Goal: Use online tool/utility: Use online tool/utility

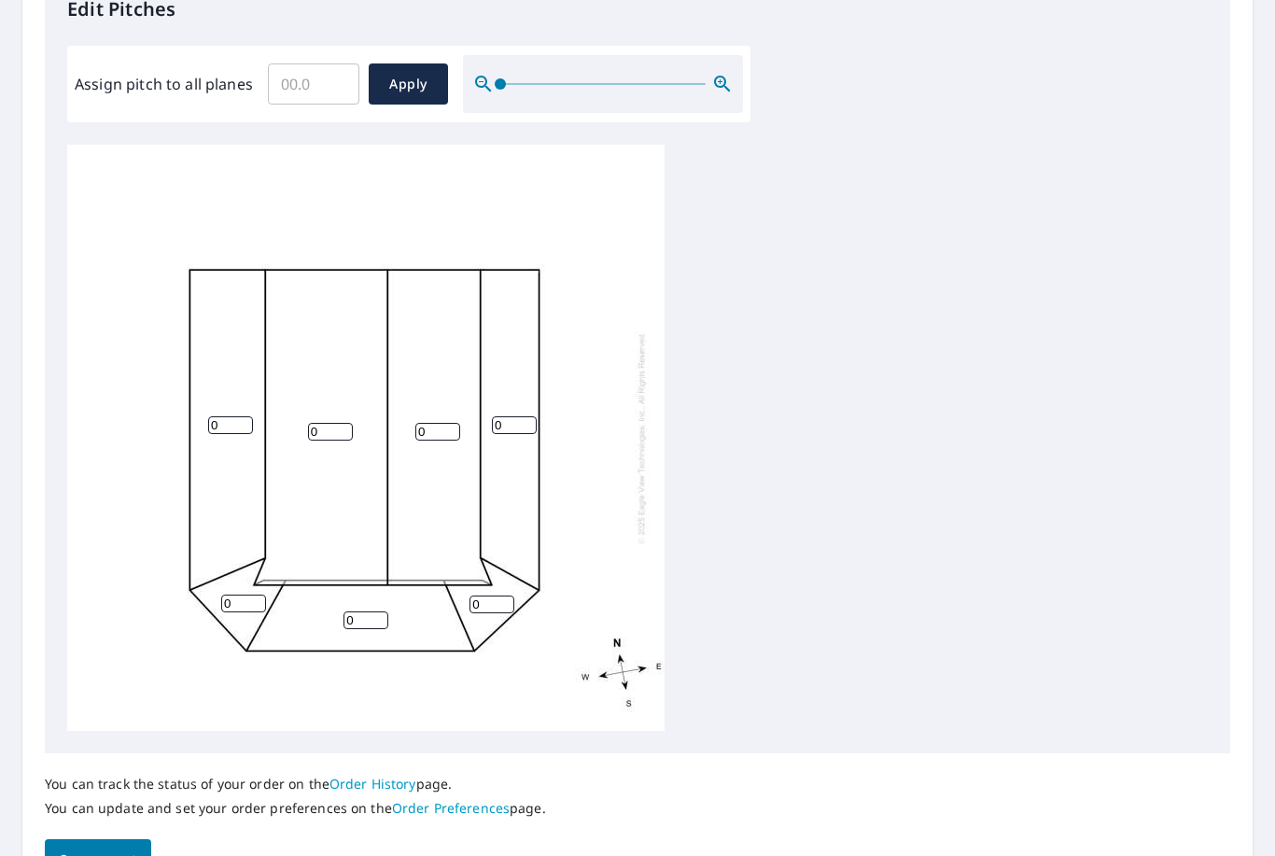
scroll to position [531, 0]
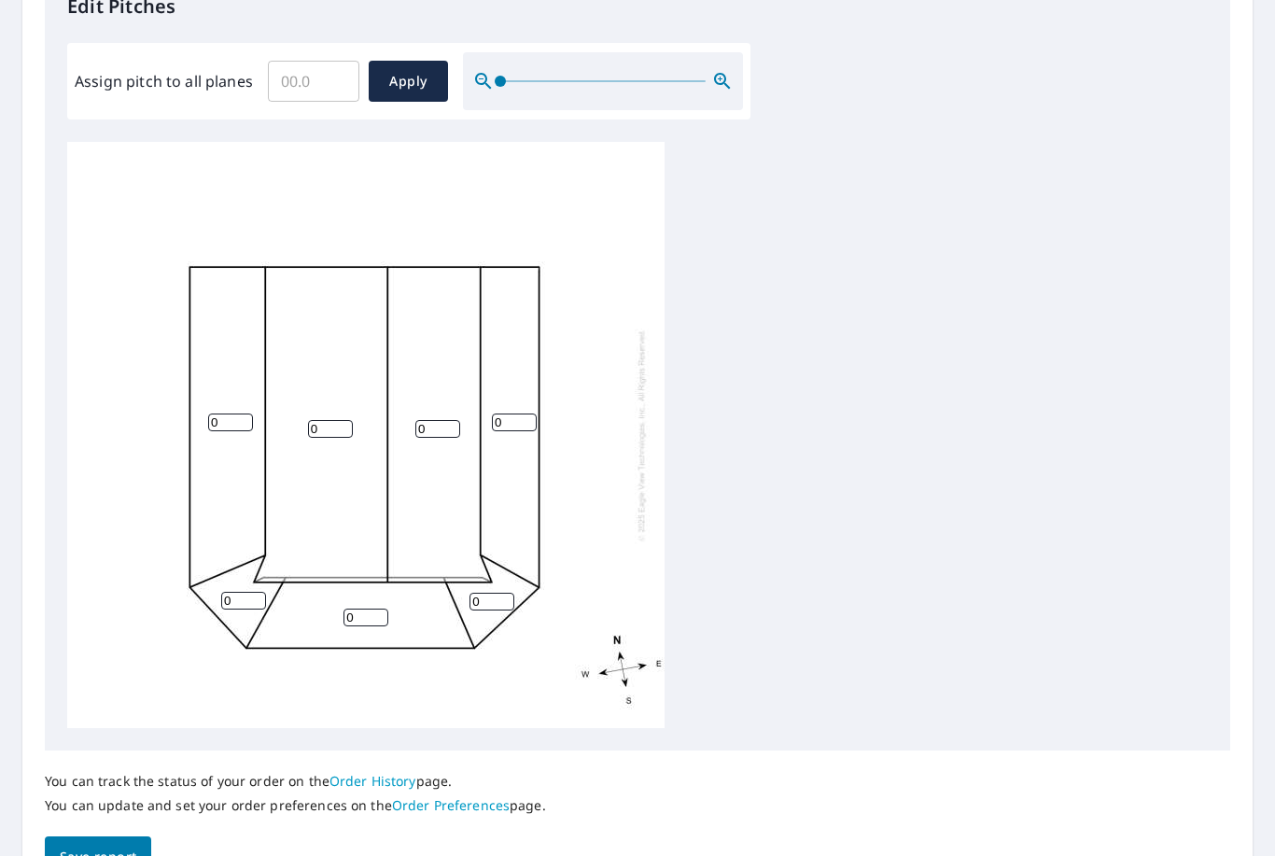
click at [231, 592] on input "0" at bounding box center [243, 601] width 45 height 18
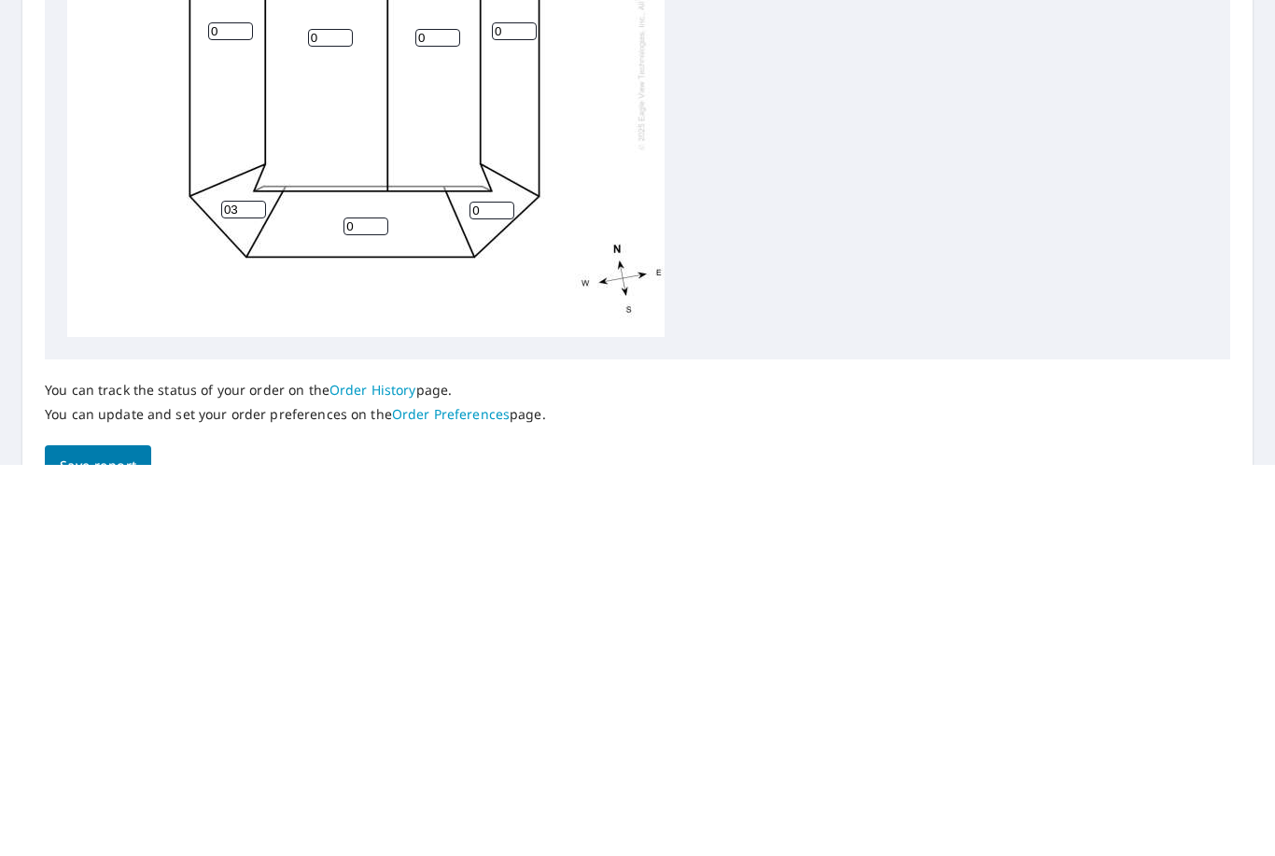
type input "0"
type input "3"
click at [383, 609] on input "0" at bounding box center [365, 618] width 45 height 18
type input "3"
click at [487, 593] on input "0" at bounding box center [491, 602] width 45 height 18
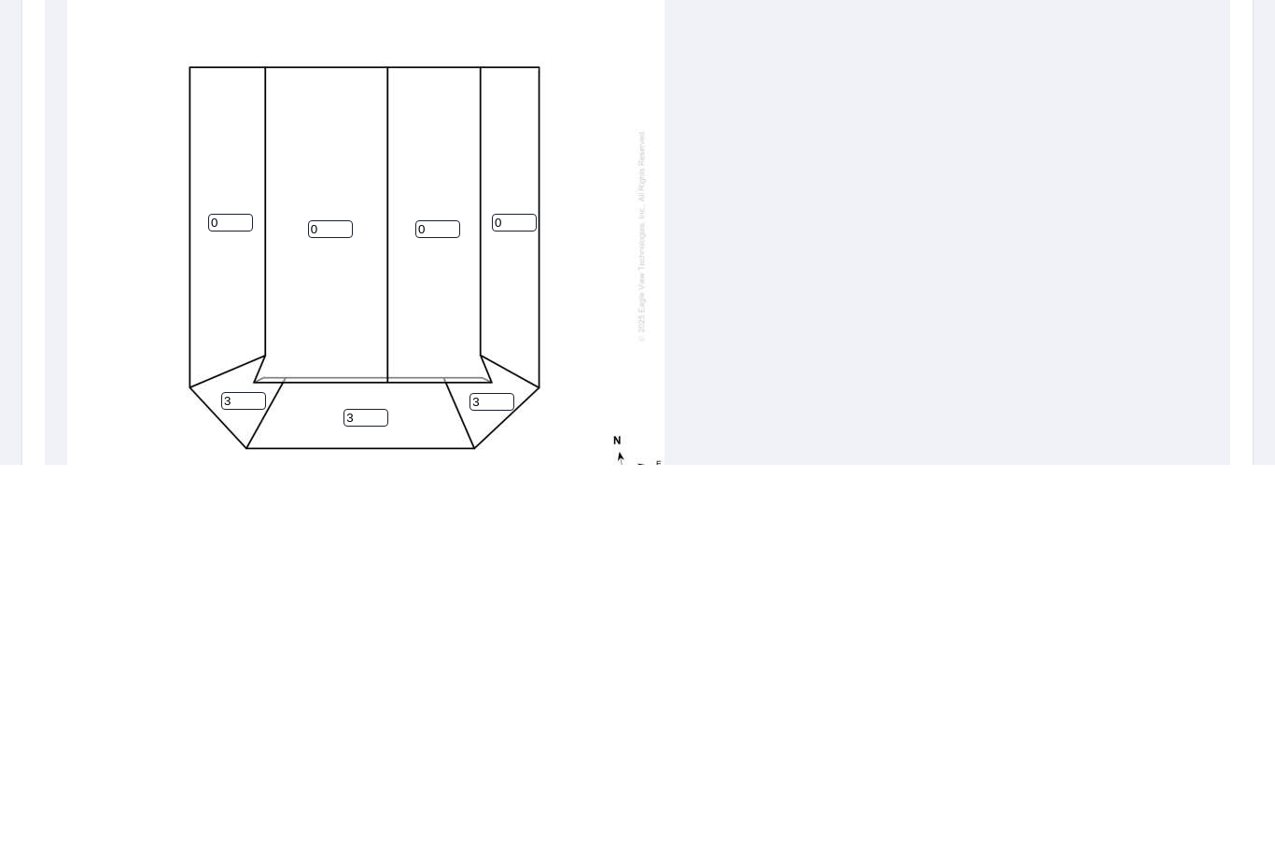
scroll to position [331, 0]
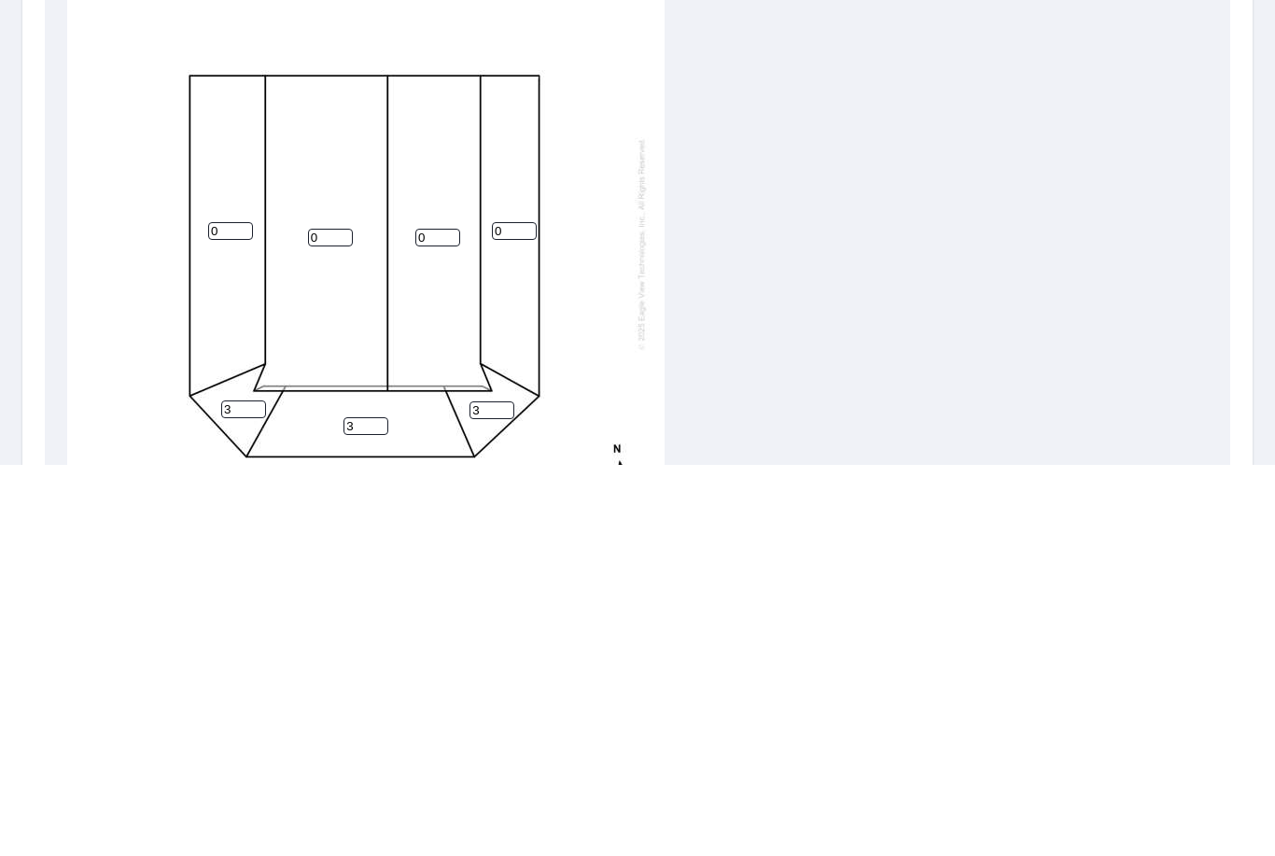
type input "3"
click at [230, 613] on input "0" at bounding box center [230, 622] width 45 height 18
type input "3"
click at [520, 613] on input "0" at bounding box center [514, 622] width 45 height 18
type input "3"
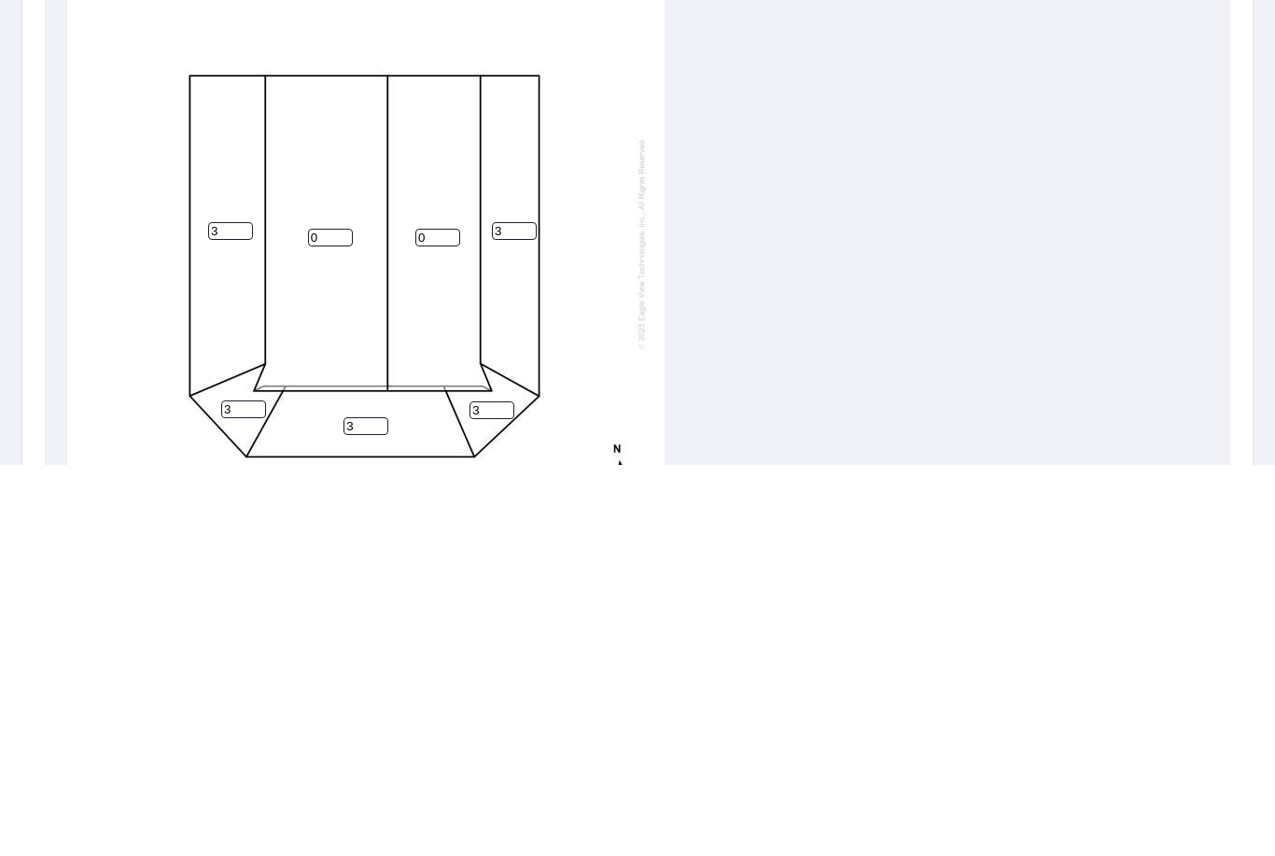
click at [761, 342] on div "0 0 3 3 3 3 3" at bounding box center [637, 635] width 1140 height 586
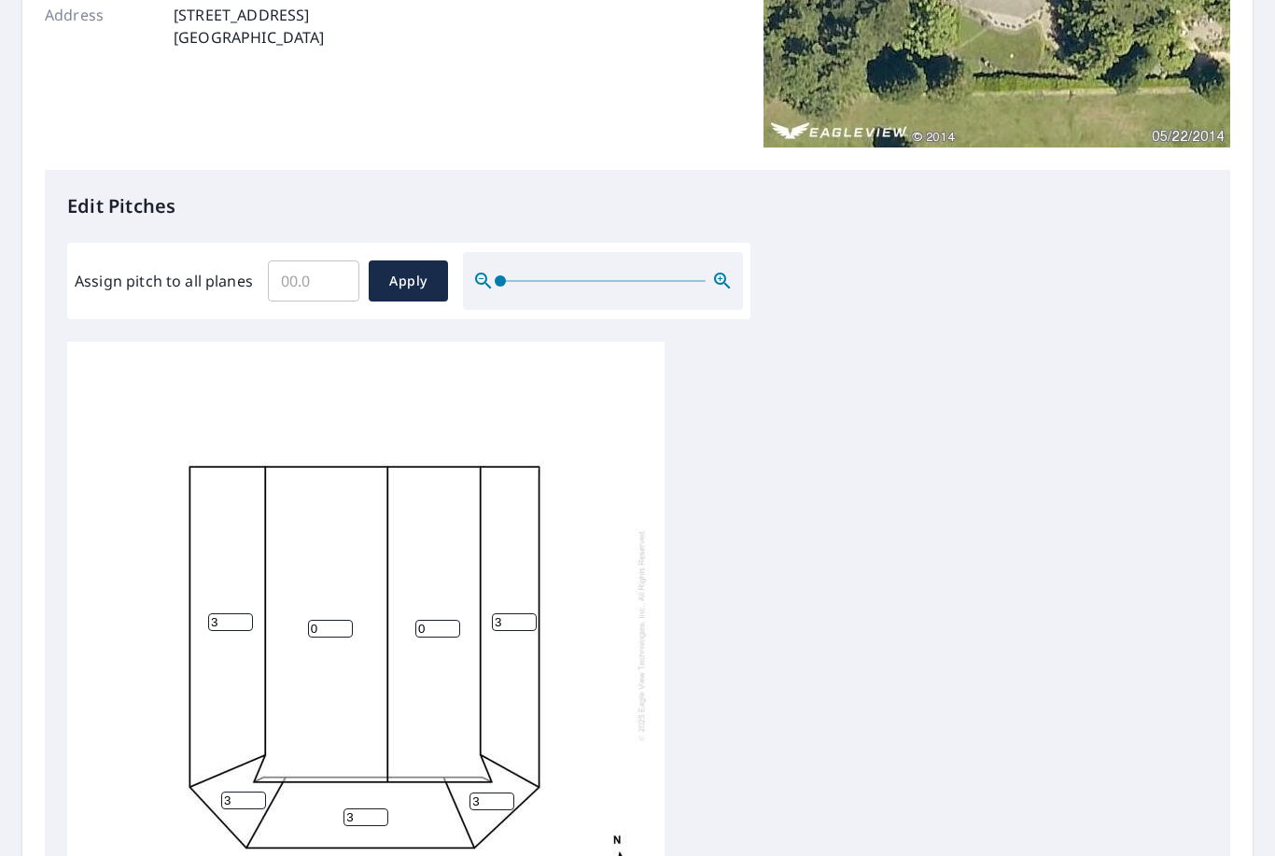
click at [329, 620] on input "0" at bounding box center [330, 629] width 45 height 18
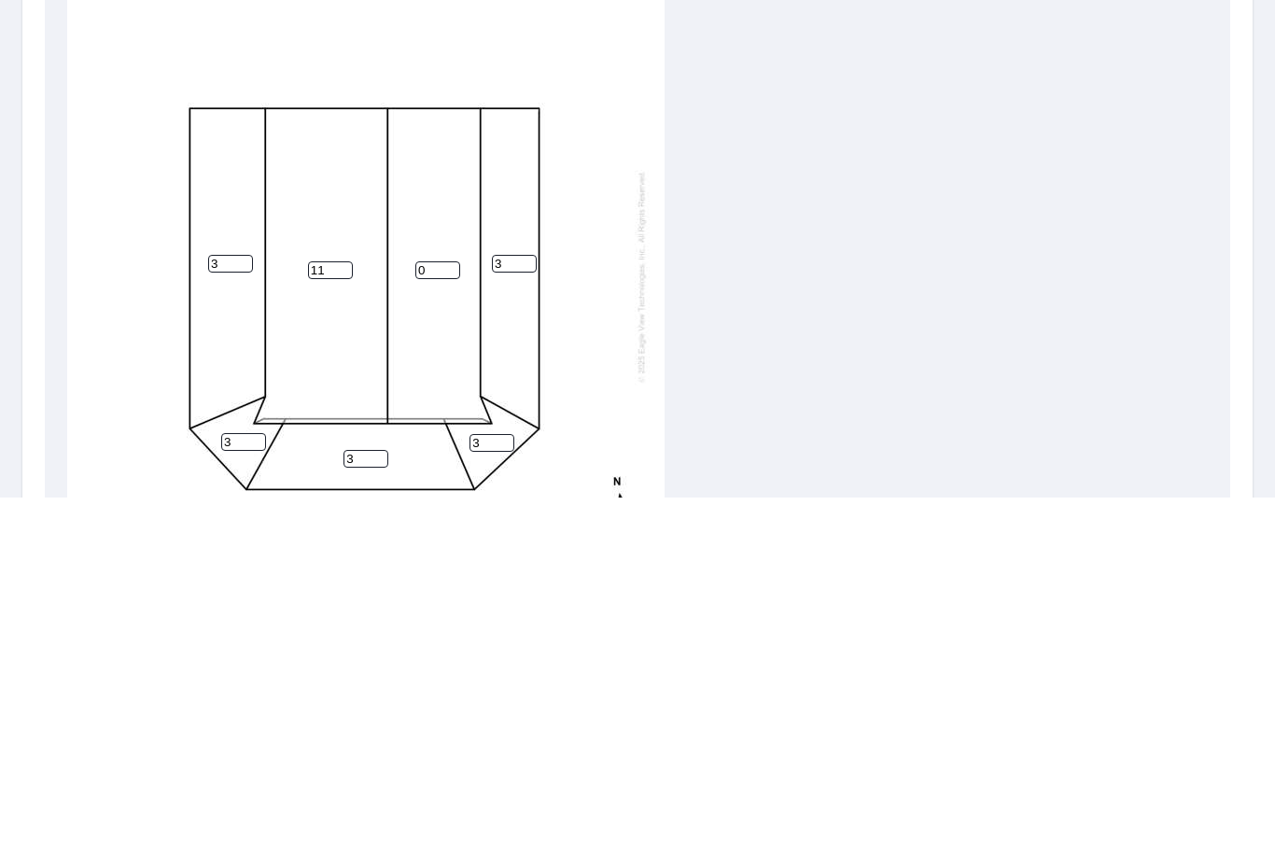
type input "11"
click at [450, 620] on input "0" at bounding box center [437, 629] width 45 height 18
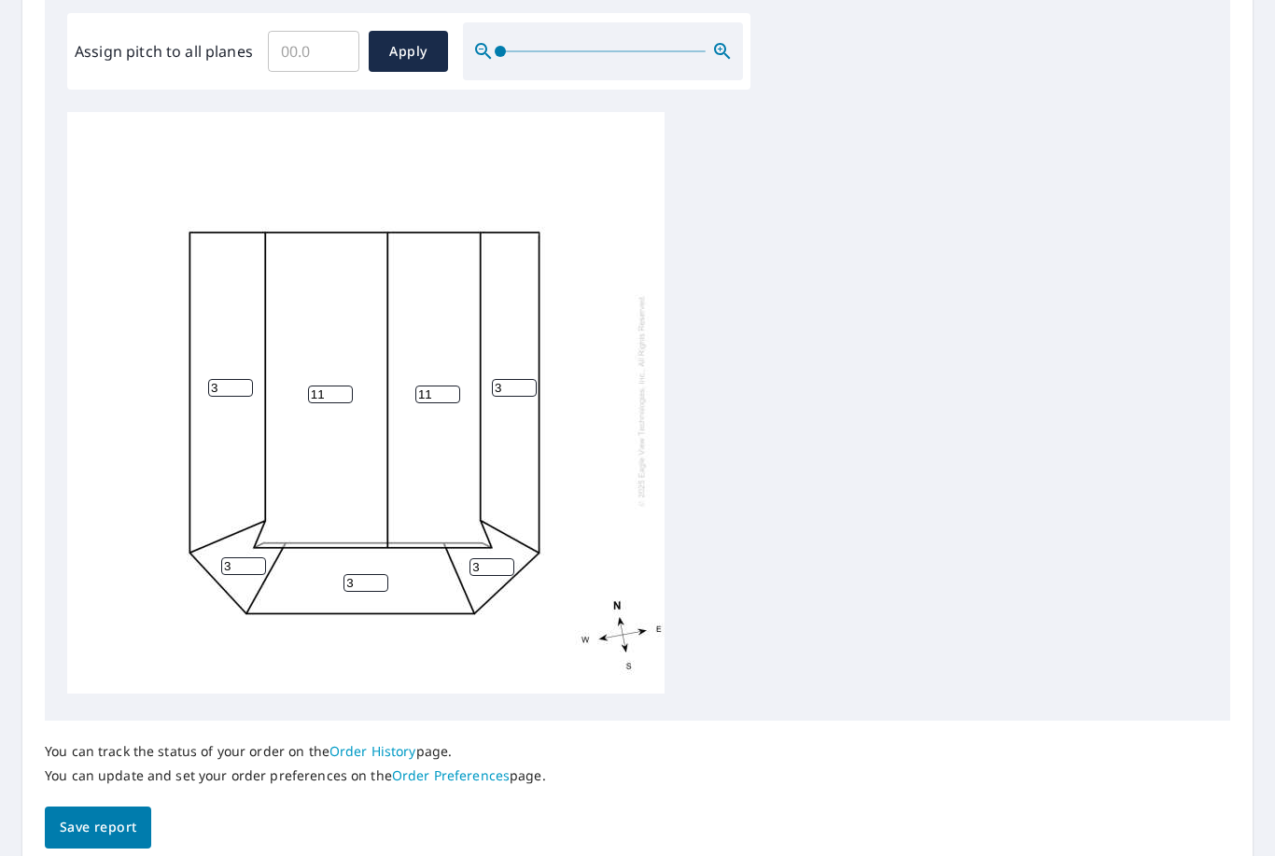
type input "11"
click at [114, 816] on span "Save report" at bounding box center [98, 827] width 77 height 23
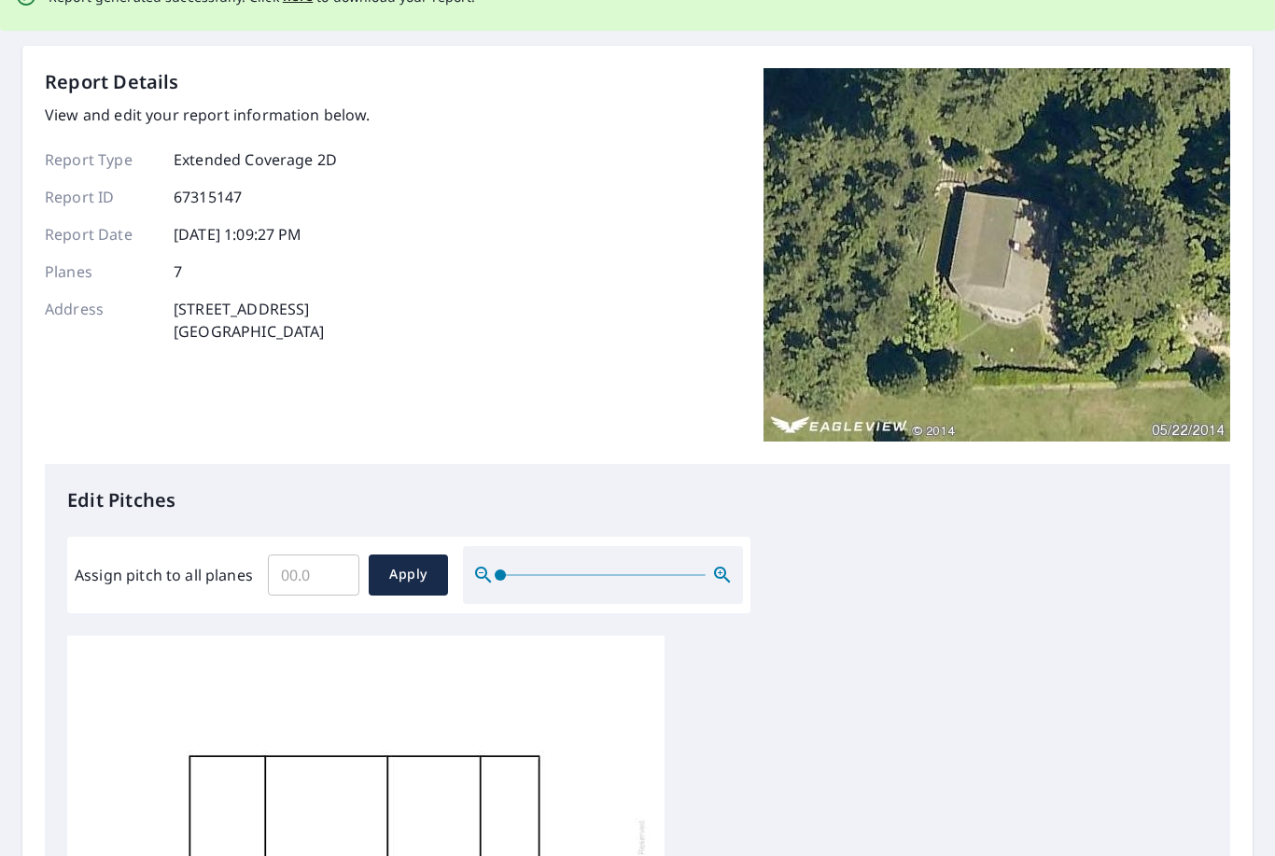
scroll to position [0, 0]
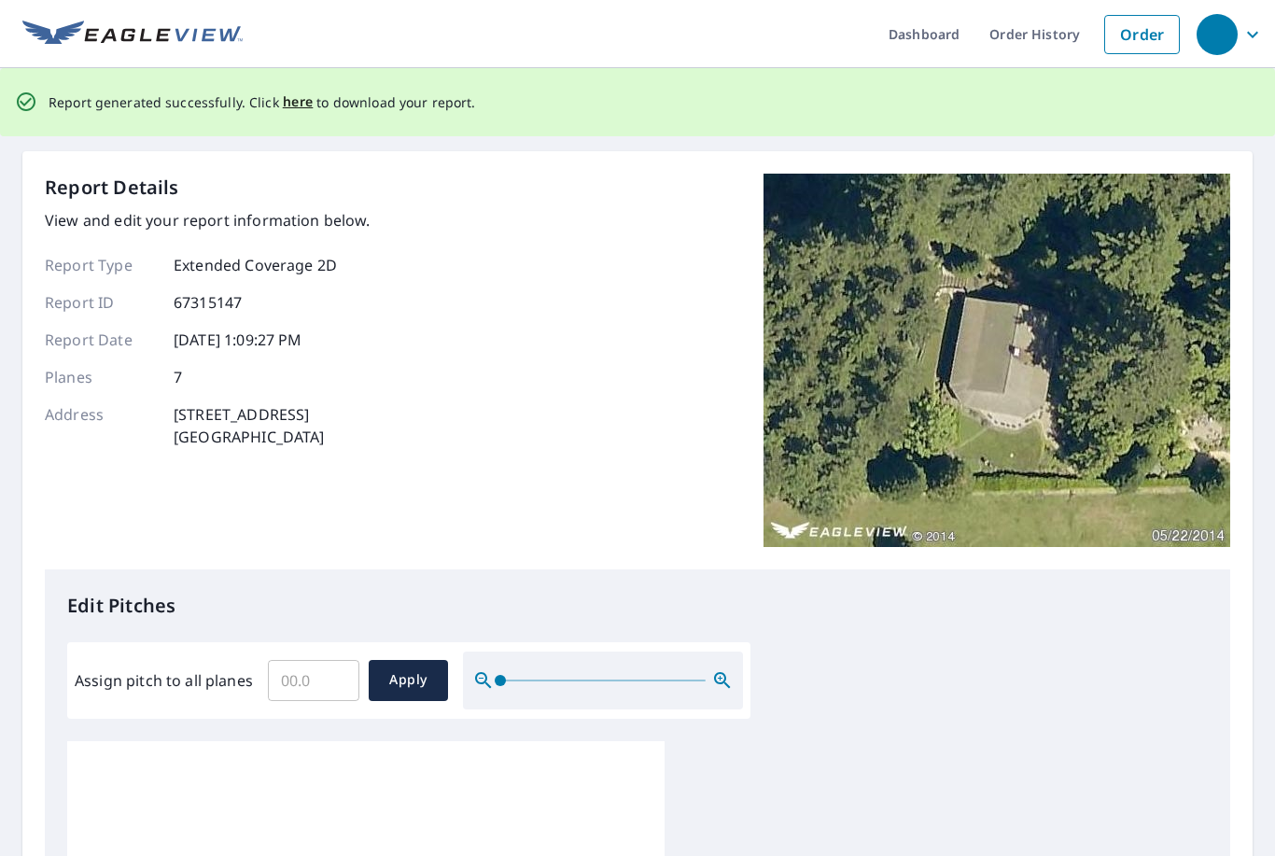
click at [305, 91] on span "here" at bounding box center [298, 102] width 31 height 23
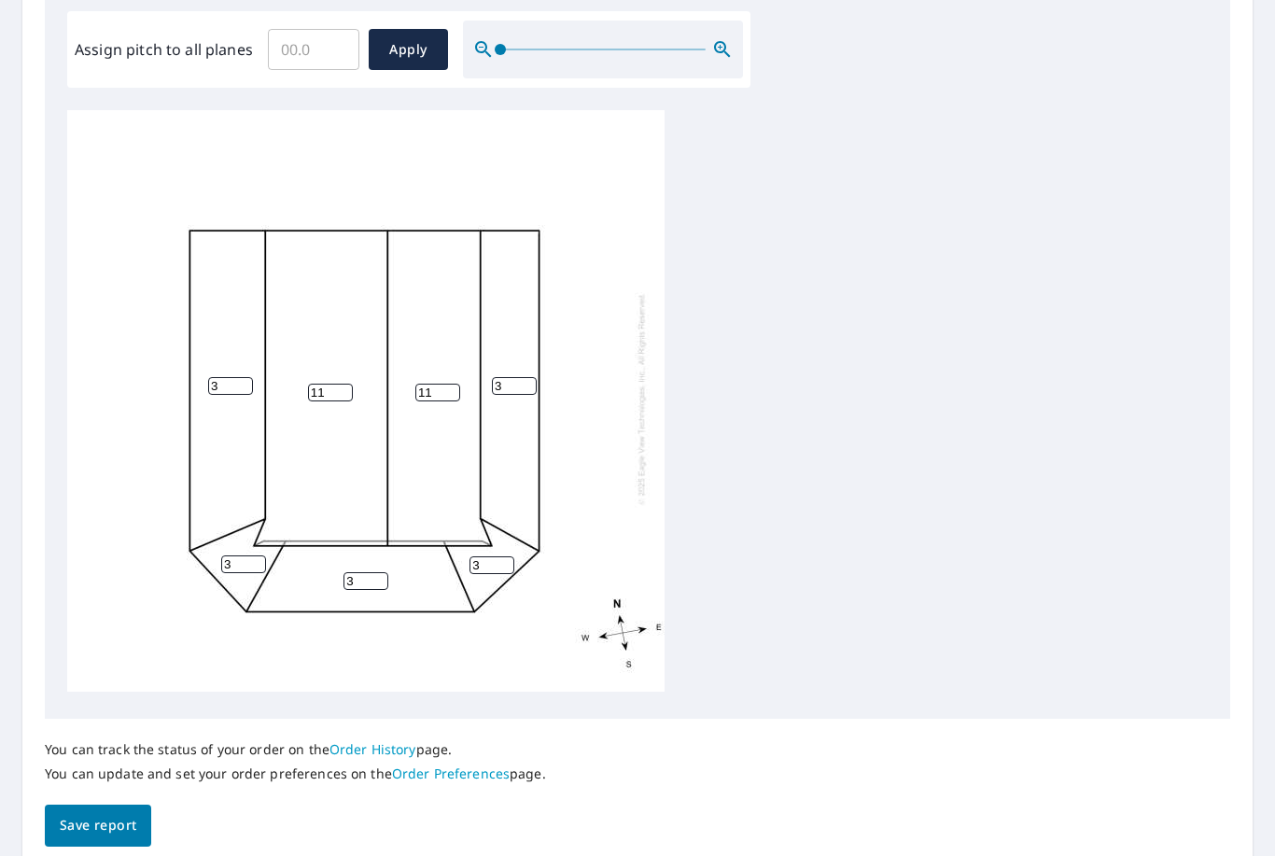
scroll to position [561, 0]
